Goal: Entertainment & Leisure: Consume media (video, audio)

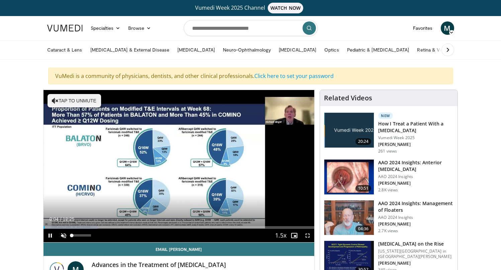
click at [65, 235] on span "Video Player" at bounding box center [63, 235] width 13 height 13
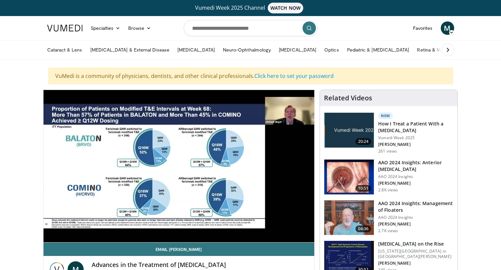
click at [170, 219] on div "10 seconds Tap to unmute" at bounding box center [178, 166] width 271 height 152
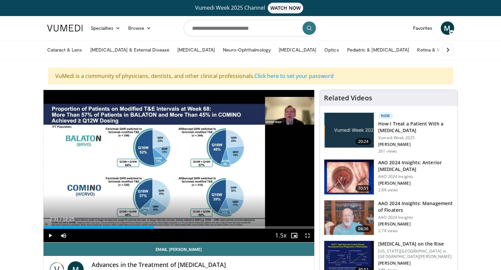
click at [170, 219] on div "Current Time 7:31 / Duration 18:25" at bounding box center [178, 219] width 271 height 6
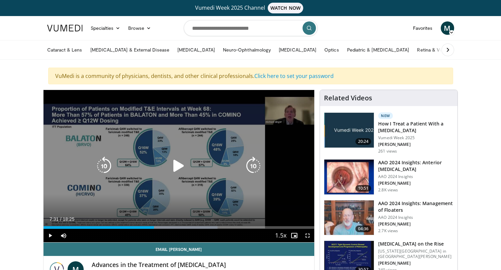
click at [180, 167] on icon "Video Player" at bounding box center [178, 165] width 19 height 19
click at [180, 165] on icon "Video Player" at bounding box center [178, 165] width 19 height 19
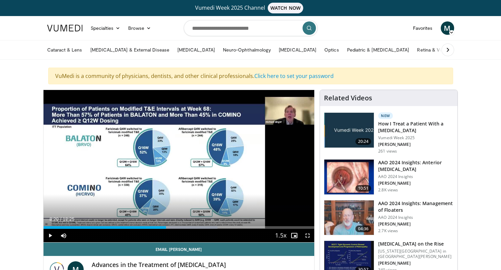
click at [180, 163] on div "10 seconds Tap to unmute" at bounding box center [178, 166] width 271 height 152
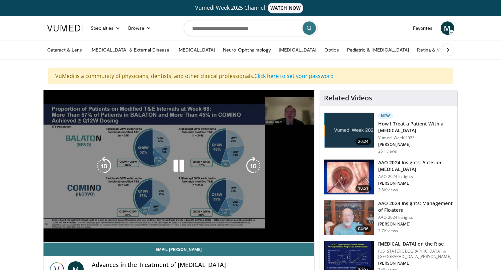
click at [180, 163] on icon "Video Player" at bounding box center [178, 165] width 19 height 19
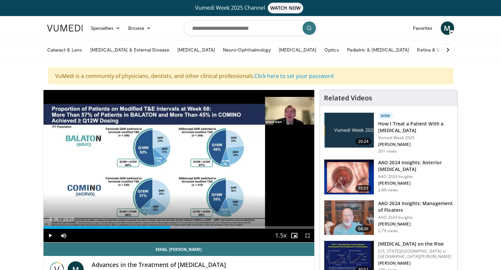
click at [308, 235] on span "Video Player" at bounding box center [307, 235] width 13 height 13
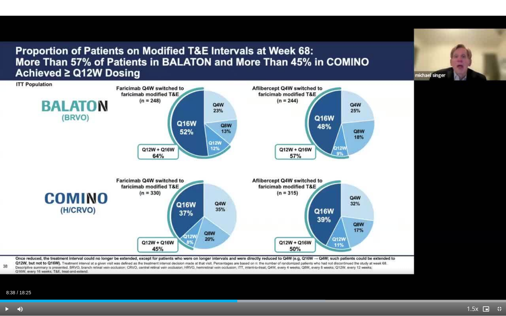
click at [308, 253] on div "10 seconds Tap to unmute" at bounding box center [253, 158] width 506 height 316
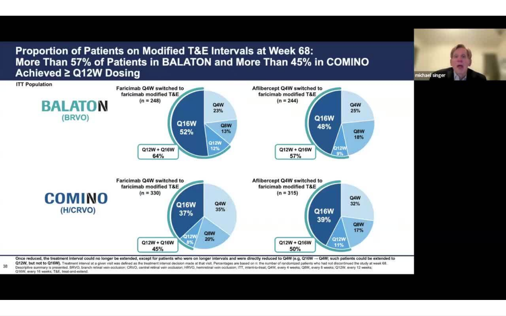
click at [308, 253] on div "10 seconds Tap to unmute" at bounding box center [253, 158] width 506 height 316
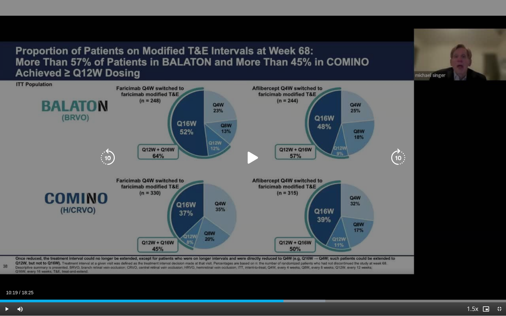
click at [283, 224] on div "10 seconds Tap to unmute" at bounding box center [253, 158] width 506 height 316
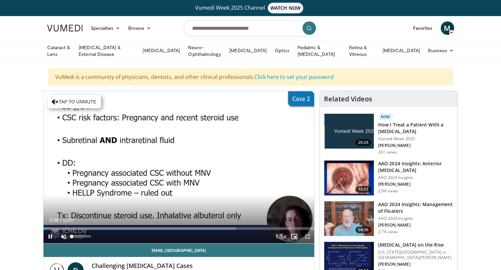
click at [62, 234] on span "Video Player" at bounding box center [63, 236] width 13 height 13
drag, startPoint x: 57, startPoint y: 228, endPoint x: 41, endPoint y: 229, distance: 15.4
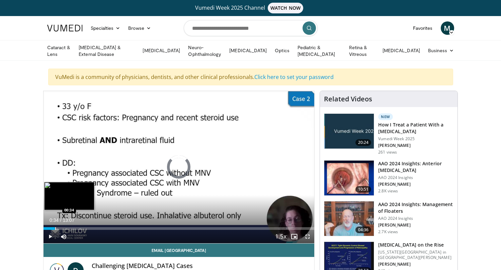
drag, startPoint x: 47, startPoint y: 227, endPoint x: 55, endPoint y: 226, distance: 7.7
click at [55, 227] on div "Progress Bar" at bounding box center [55, 228] width 1 height 3
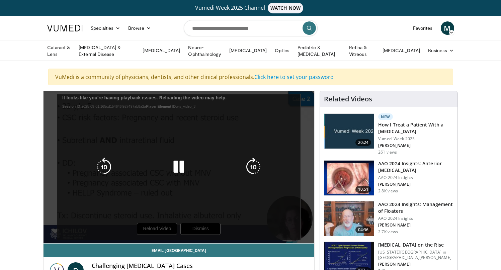
click at [304, 140] on div "10 seconds Tap to unmute" at bounding box center [178, 167] width 271 height 152
click at [181, 165] on icon "Video Player" at bounding box center [178, 166] width 19 height 19
